Goal: Task Accomplishment & Management: Manage account settings

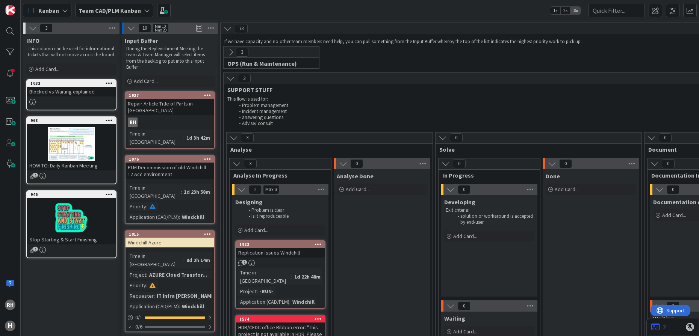
scroll to position [1972, 0]
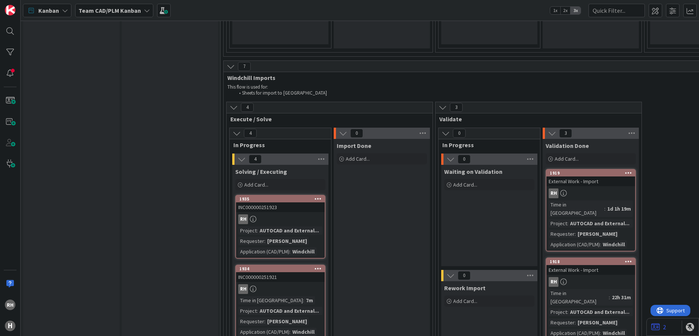
click at [295, 284] on div "RH" at bounding box center [280, 289] width 89 height 10
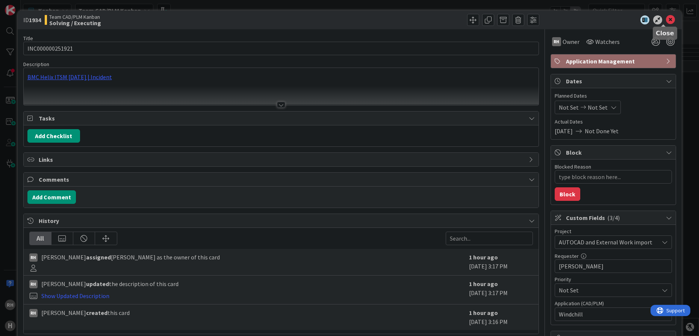
click at [666, 22] on icon at bounding box center [670, 19] width 9 height 9
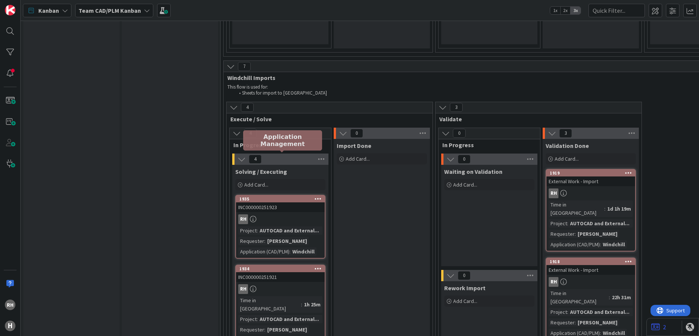
click at [274, 266] on div "1934" at bounding box center [281, 268] width 85 height 5
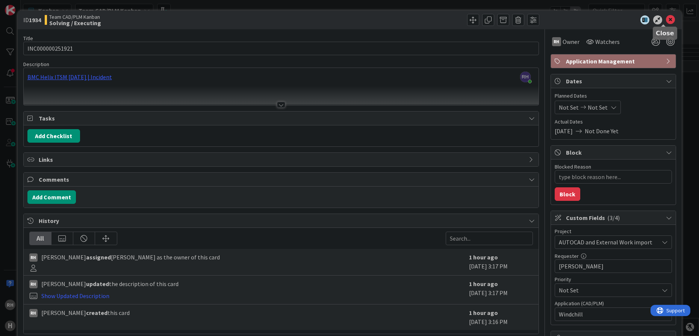
click at [666, 20] on icon at bounding box center [670, 19] width 9 height 9
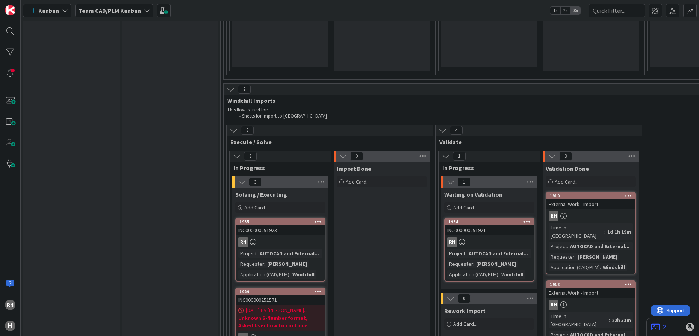
scroll to position [1972, 0]
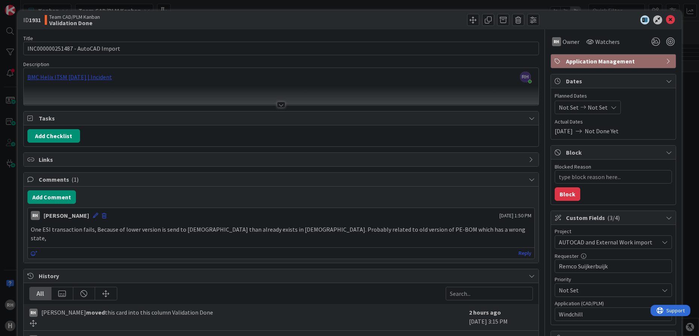
click at [64, 80] on div "[PERSON_NAME] just joined BMC Helix ITSM [DATE] | Incident" at bounding box center [281, 86] width 515 height 37
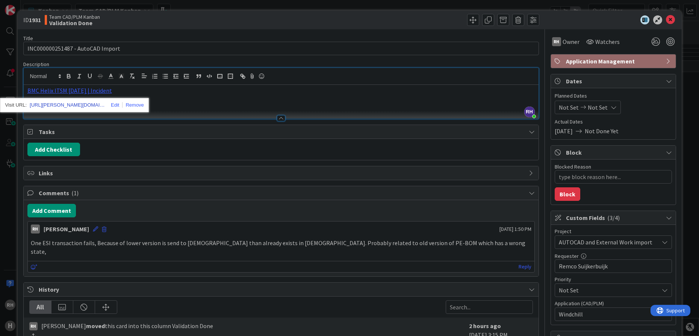
click at [63, 105] on link "[URL][PERSON_NAME][DOMAIN_NAME]" at bounding box center [67, 105] width 75 height 10
click at [666, 20] on icon at bounding box center [670, 19] width 9 height 9
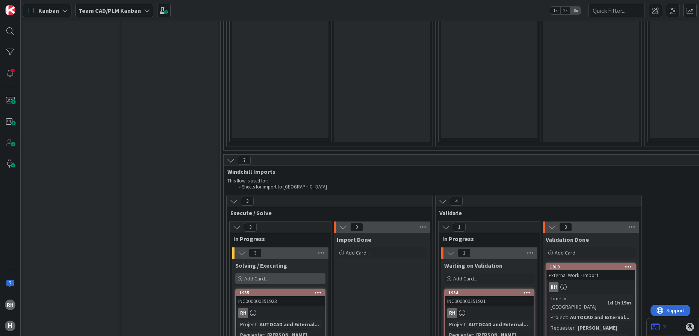
click at [266, 275] on span "Add Card..." at bounding box center [256, 278] width 24 height 7
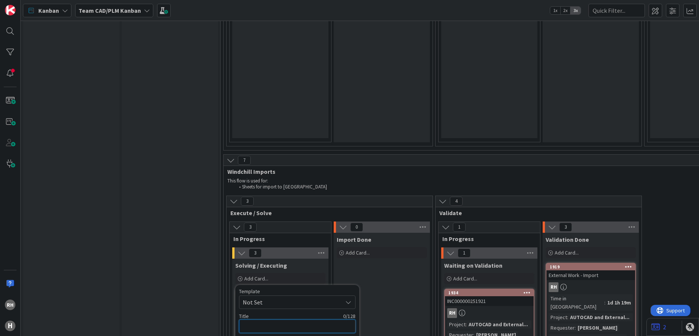
click at [266, 320] on textarea at bounding box center [297, 327] width 116 height 14
paste textarea "INC000000251734"
type textarea "x"
type textarea "INC000000251734"
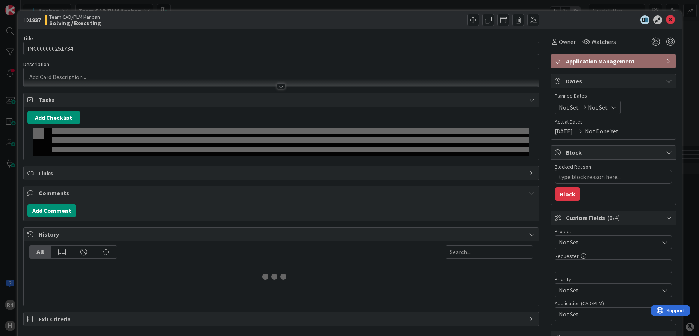
type textarea "x"
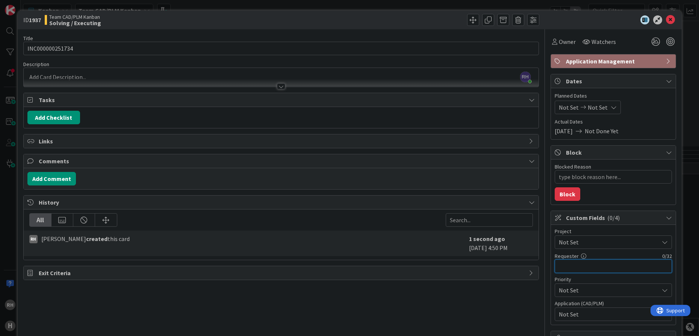
click at [571, 268] on input "text" at bounding box center [612, 267] width 117 height 14
paste input "Remco Suijkerbuijk"
type input "Remco Suijkerbuijk"
type textarea "x"
type input "Remco Suijkerbuijk"
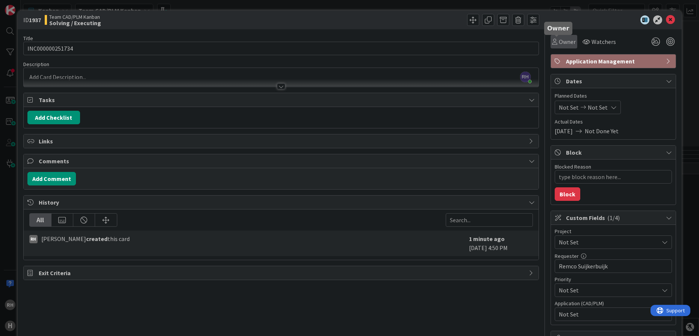
click at [561, 40] on span "Owner" at bounding box center [566, 41] width 17 height 9
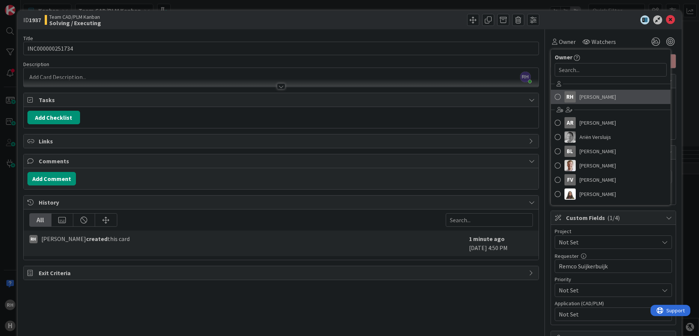
click at [581, 100] on span "[PERSON_NAME]" at bounding box center [597, 96] width 36 height 11
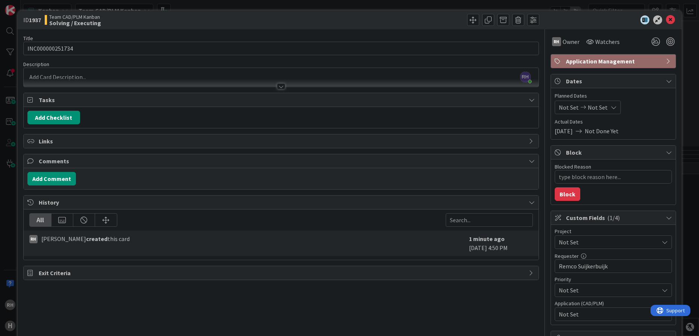
click at [607, 246] on span "Not Set" at bounding box center [606, 242] width 96 height 11
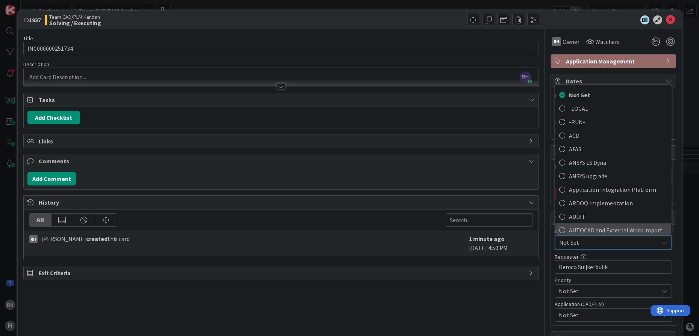
click at [605, 231] on span "AUTOCAD and External Work import" at bounding box center [618, 230] width 98 height 11
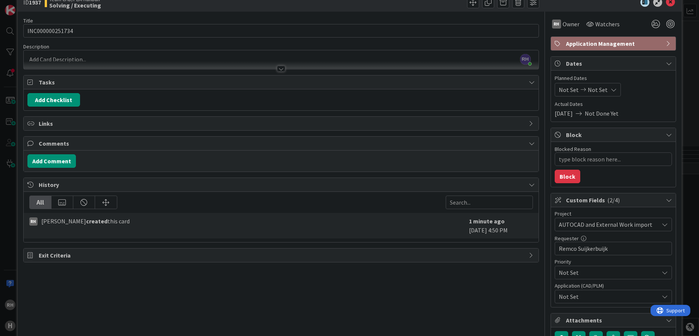
scroll to position [47, 0]
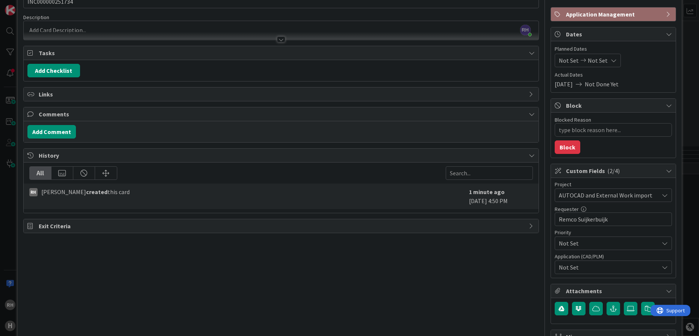
click at [592, 267] on span "Not Set" at bounding box center [608, 267] width 100 height 9
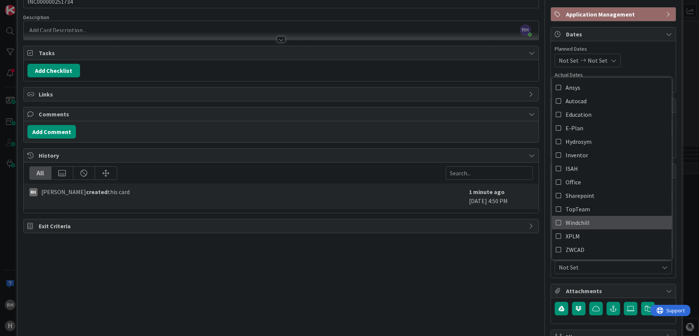
click at [573, 223] on span "Windchill" at bounding box center [577, 222] width 24 height 11
click at [494, 276] on div "Title 15 / 128 INC000000251734 Description [PERSON_NAME] just joined RH Owner W…" at bounding box center [280, 173] width 515 height 382
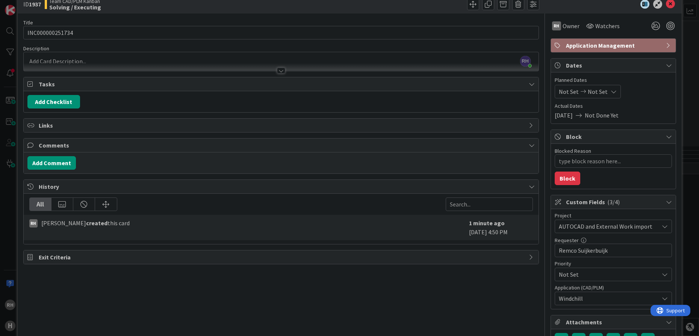
scroll to position [0, 0]
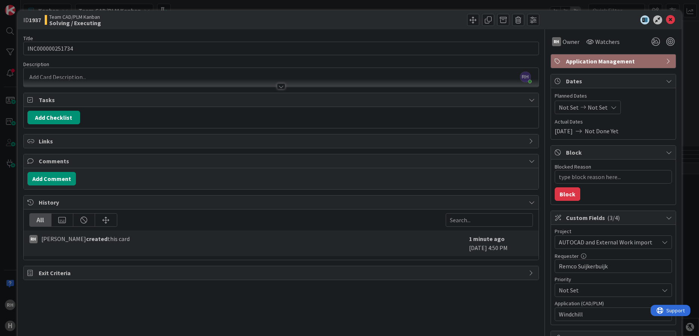
click at [67, 72] on body "RH H Kanban Team CAD/PLM Kanban 1x 2x 3x 3 INFO This column can be used for inf…" at bounding box center [349, 168] width 699 height 336
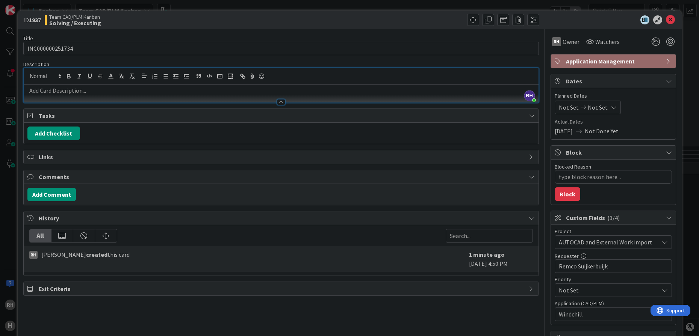
click at [59, 93] on p at bounding box center [280, 90] width 507 height 9
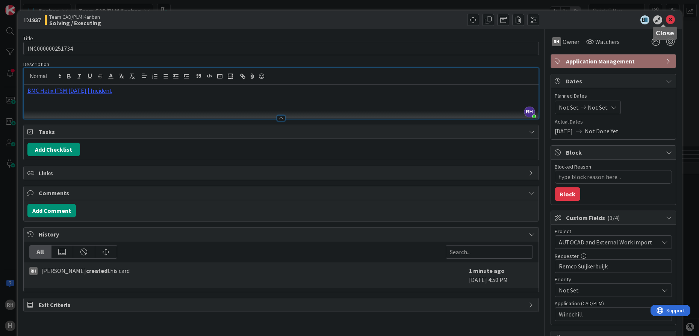
click at [666, 17] on icon at bounding box center [670, 19] width 9 height 9
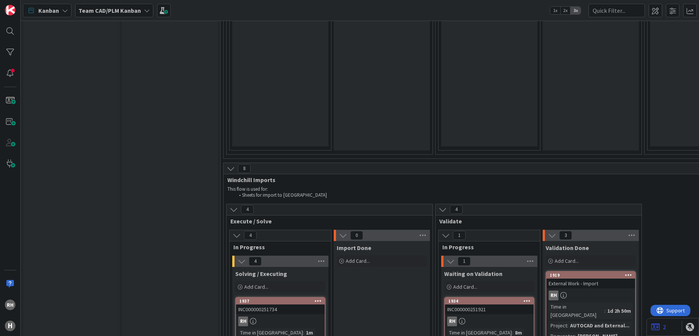
click at [292, 317] on div "RH" at bounding box center [280, 322] width 89 height 10
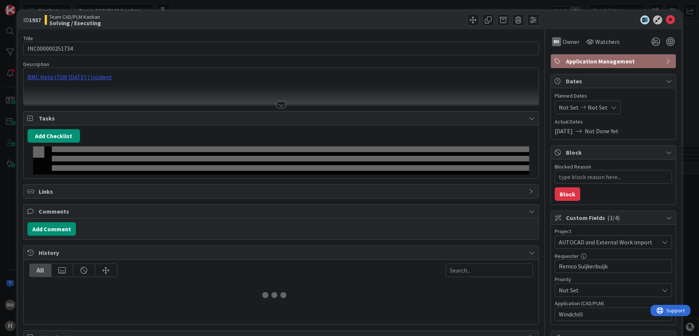
type textarea "x"
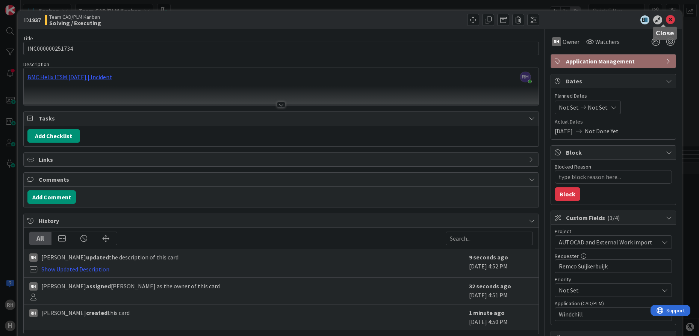
click at [666, 21] on icon at bounding box center [670, 19] width 9 height 9
